Goal: Task Accomplishment & Management: Manage account settings

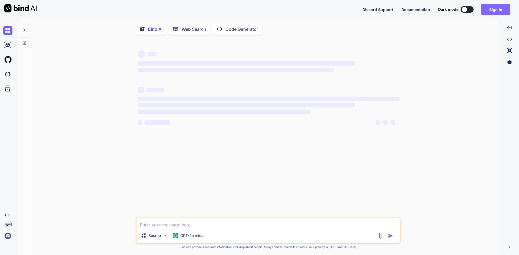
click at [500, 5] on button "Sign in" at bounding box center [495, 9] width 29 height 11
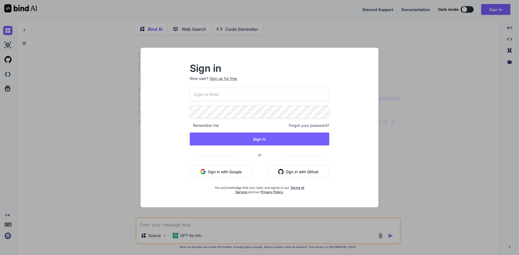
click at [305, 126] on span "Forgot your password?" at bounding box center [309, 125] width 41 height 5
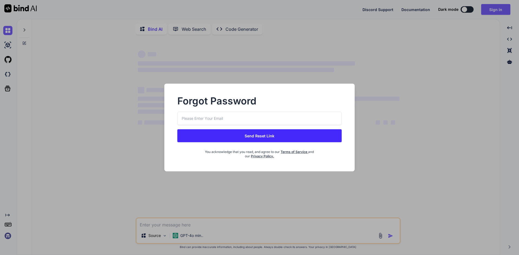
type textarea "x"
click at [263, 116] on input "email" at bounding box center [259, 118] width 164 height 13
paste input "lazadaprocreatebrushthailand-1@berrymail.cc"
type input "lazadaprocreatebrushthailand-1@berrymail.cc"
click at [227, 137] on button "Send Reset Link" at bounding box center [259, 135] width 164 height 13
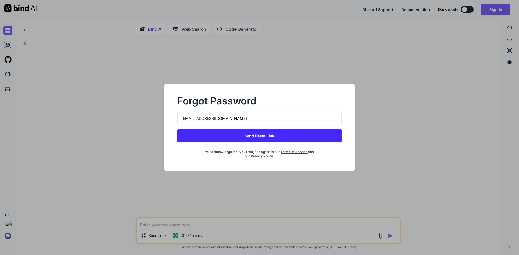
click at [290, 132] on button "Send Reset Link" at bounding box center [259, 135] width 164 height 13
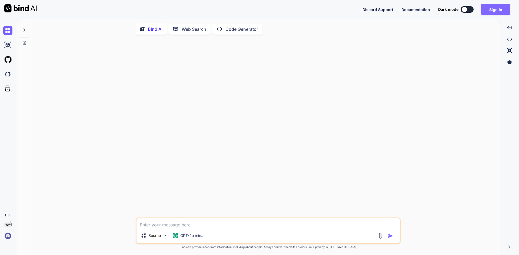
click at [486, 6] on button "Sign in" at bounding box center [495, 9] width 29 height 11
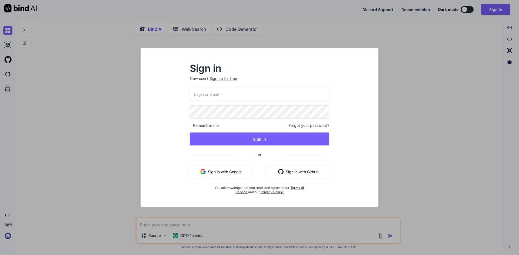
click at [275, 99] on input "email" at bounding box center [259, 94] width 139 height 13
click at [313, 126] on div "Remember me Forgot your password? Sign In or Sign in with Google Sign in with G…" at bounding box center [259, 141] width 139 height 107
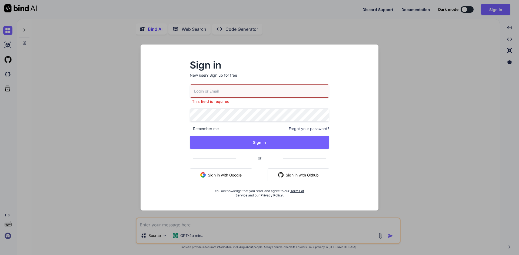
click at [307, 131] on span "Forgot your password?" at bounding box center [309, 128] width 41 height 5
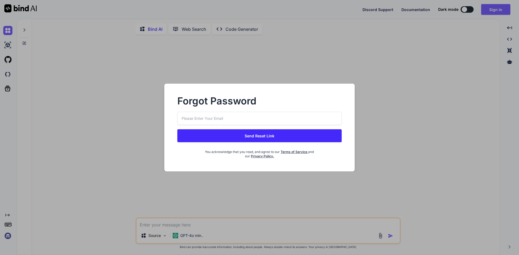
click at [288, 126] on div "Send Reset Link You acknowledge that you read, and agree to our Terms of Servic…" at bounding box center [259, 135] width 164 height 47
click at [286, 116] on input "email" at bounding box center [259, 118] width 164 height 13
paste input "lazadaprocreatebrushthailand-1@berrymail.cc"
type input "lazadaprocreatebrushthailand-1@berrymail.cc"
click at [255, 133] on button "Send Reset Link" at bounding box center [259, 135] width 164 height 13
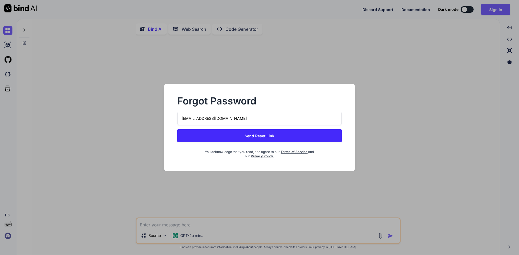
click at [255, 135] on button "Send Reset Link" at bounding box center [259, 135] width 164 height 13
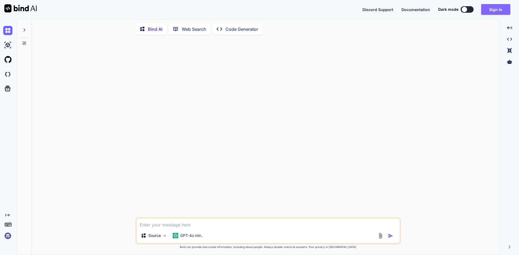
click at [503, 11] on button "Sign in" at bounding box center [495, 9] width 29 height 11
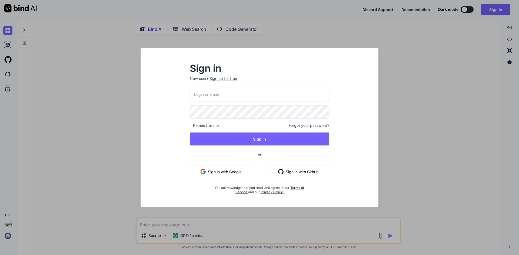
click at [305, 126] on span "Forgot your password?" at bounding box center [309, 125] width 41 height 5
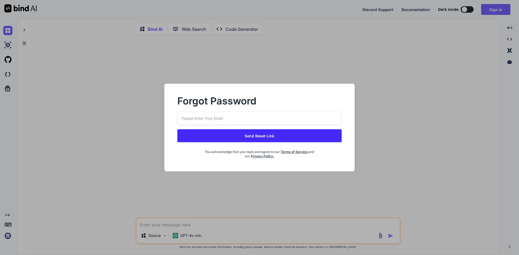
click at [262, 121] on input "email" at bounding box center [259, 118] width 164 height 13
click at [240, 118] on input "email" at bounding box center [259, 118] width 164 height 13
paste input "lazadaprocreatebrushthailand-2@berrymail.cc"
type input "lazadaprocreatebrushthailand-2@berrymail.cc"
click at [228, 134] on button "Send Reset Link" at bounding box center [259, 135] width 164 height 13
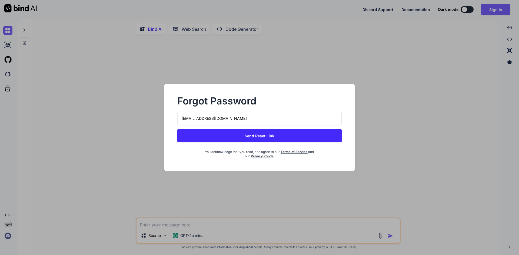
click at [266, 138] on button "Send Reset Link" at bounding box center [259, 135] width 164 height 13
